Goal: Task Accomplishment & Management: Use online tool/utility

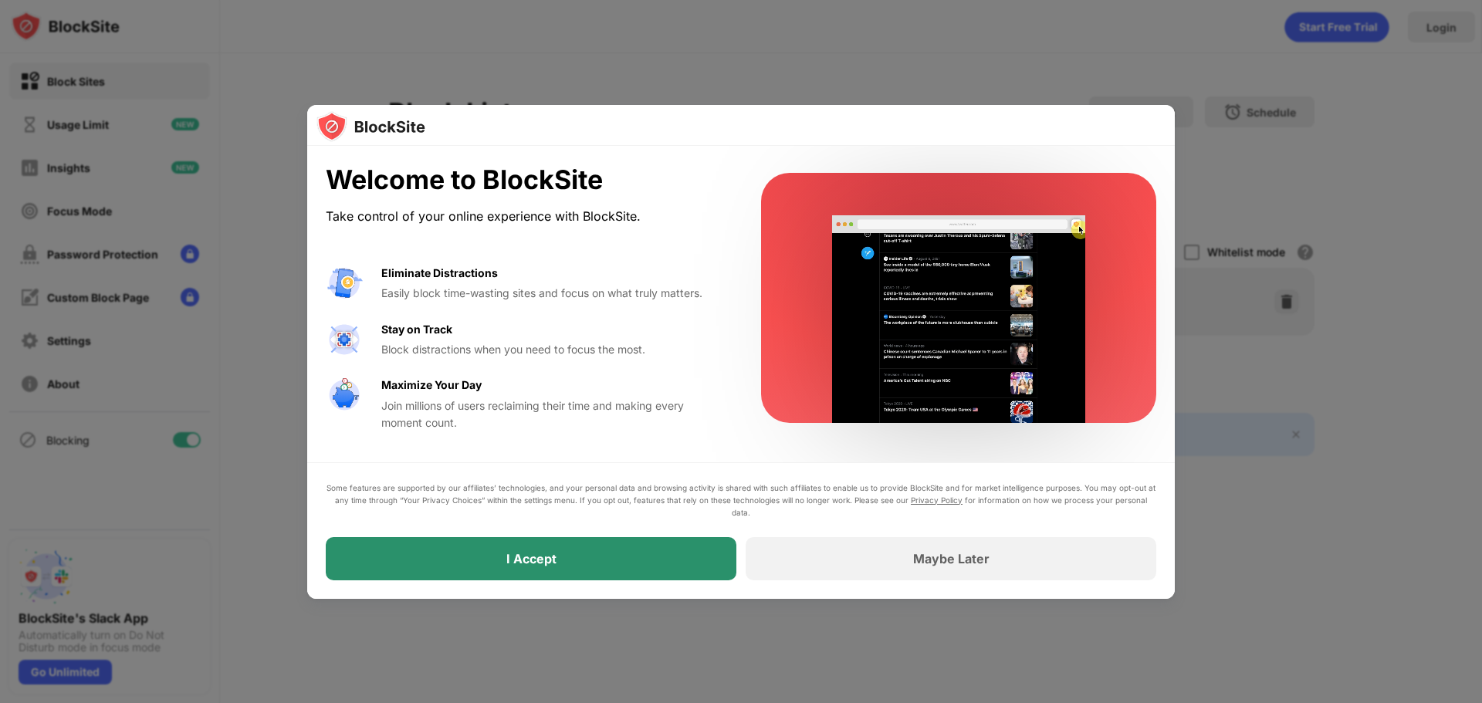
click at [472, 552] on div "I Accept" at bounding box center [531, 558] width 411 height 43
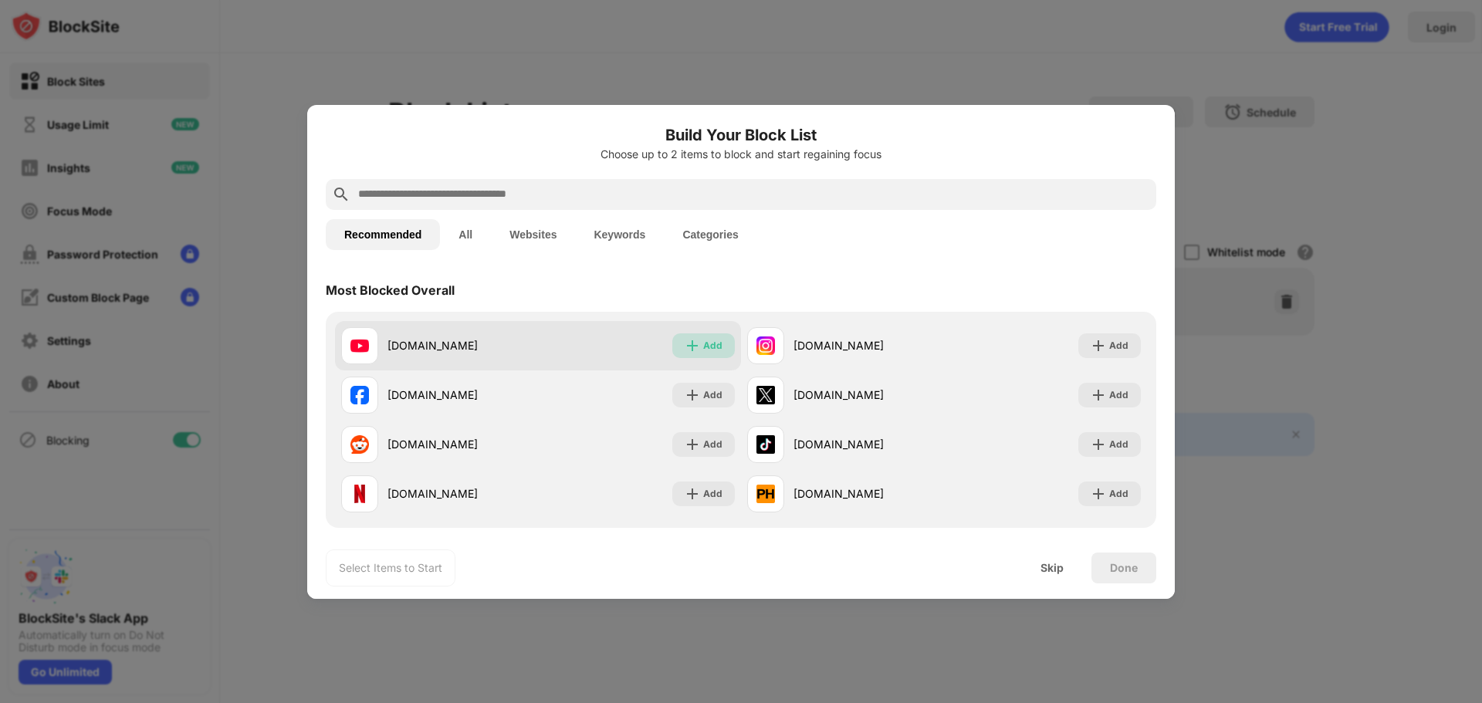
click at [703, 340] on div "Add" at bounding box center [712, 345] width 19 height 15
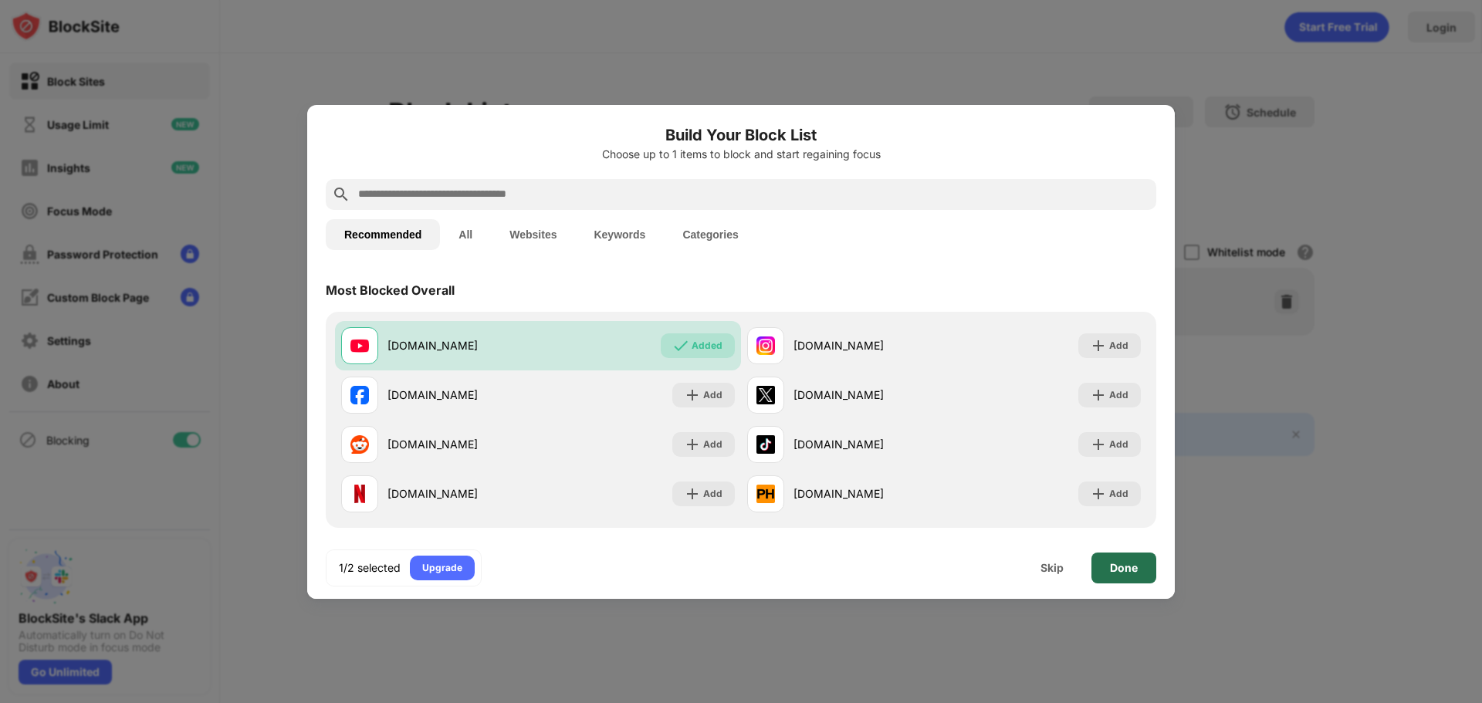
click at [1130, 566] on div "Done" at bounding box center [1124, 568] width 28 height 12
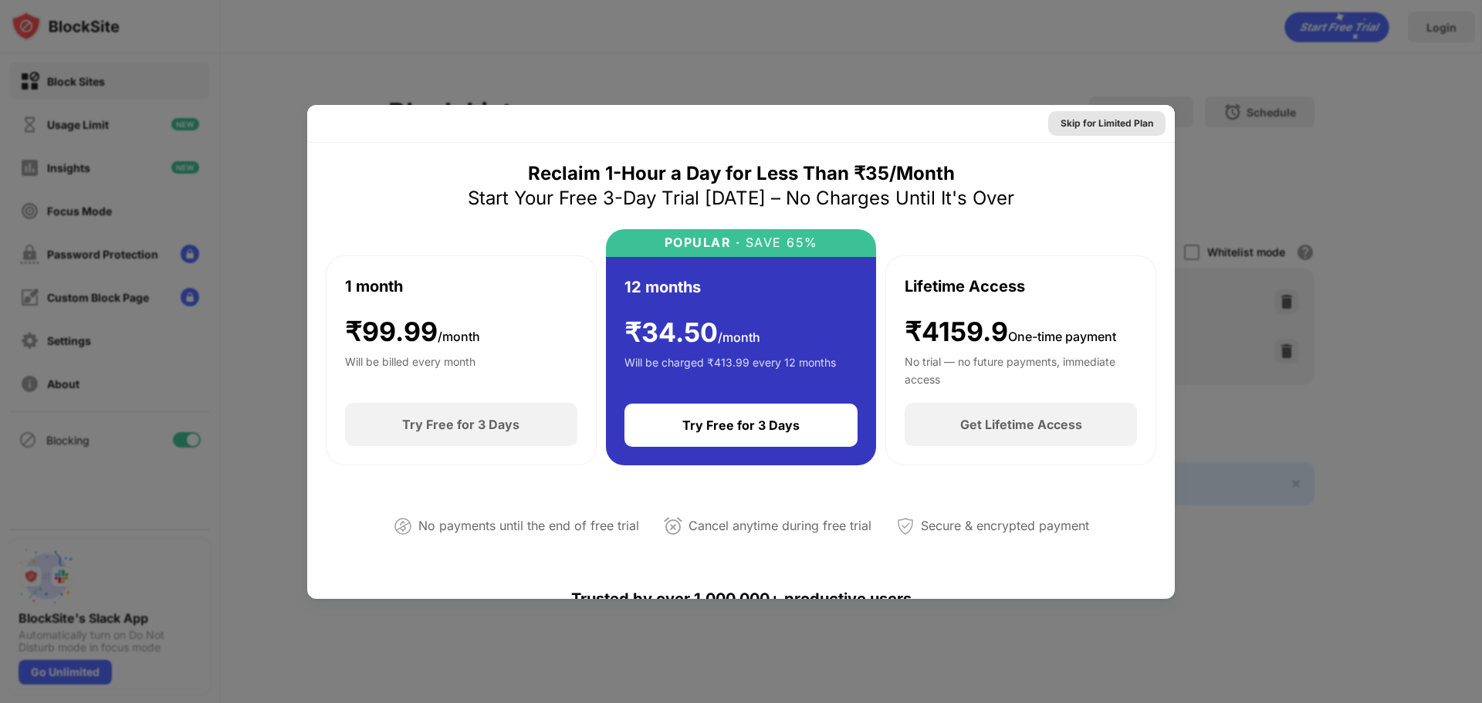
click at [1108, 126] on div "Skip for Limited Plan" at bounding box center [1107, 123] width 93 height 15
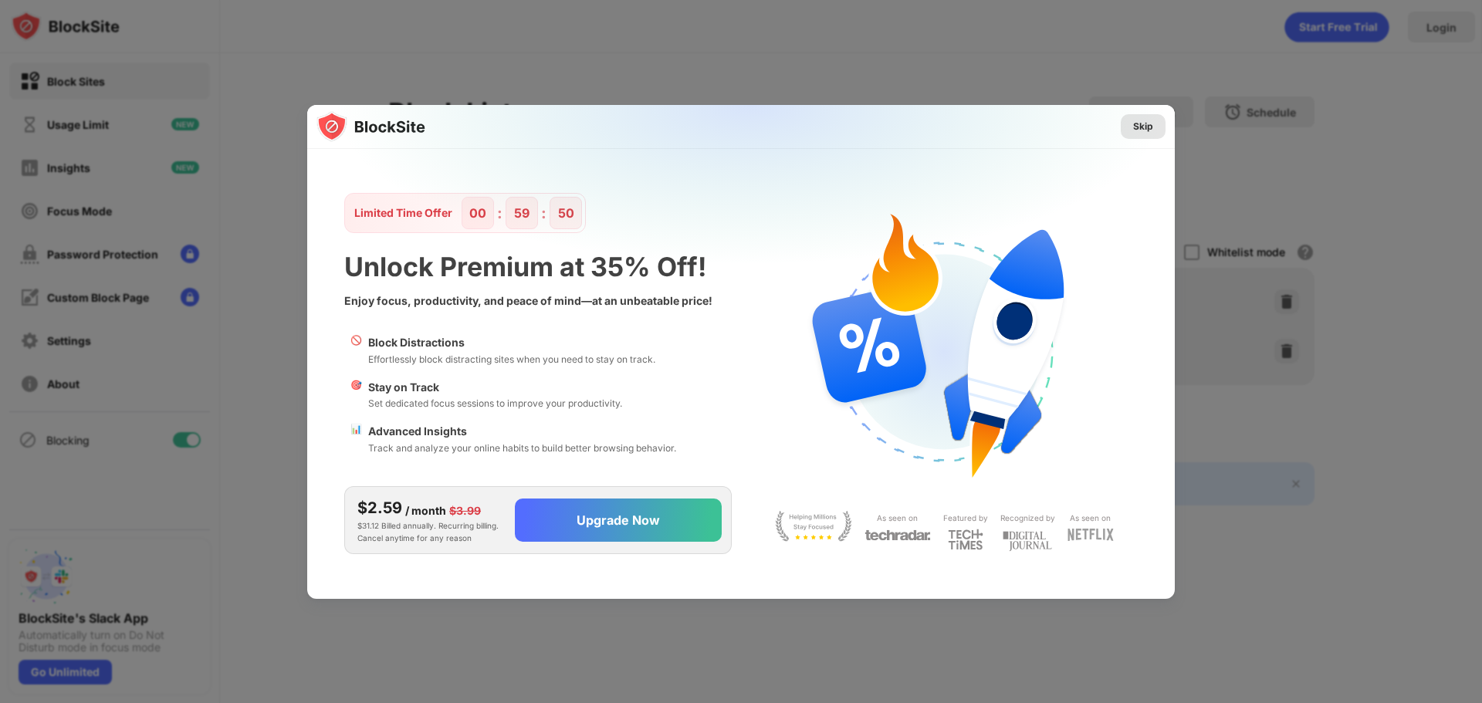
click at [1149, 127] on div "Skip" at bounding box center [1143, 126] width 20 height 15
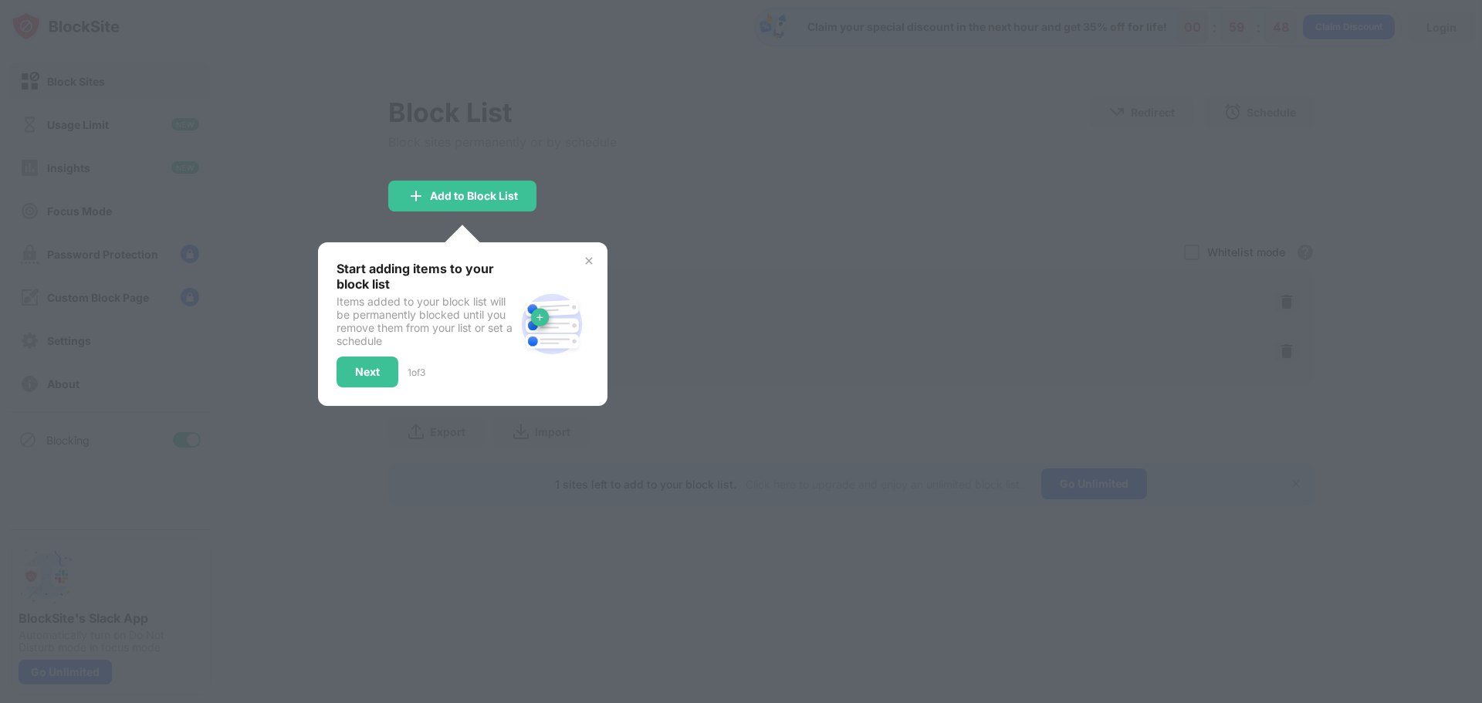
click at [711, 234] on div at bounding box center [741, 351] width 1482 height 703
click at [589, 260] on img at bounding box center [589, 261] width 12 height 12
